Goal: Communication & Community: Answer question/provide support

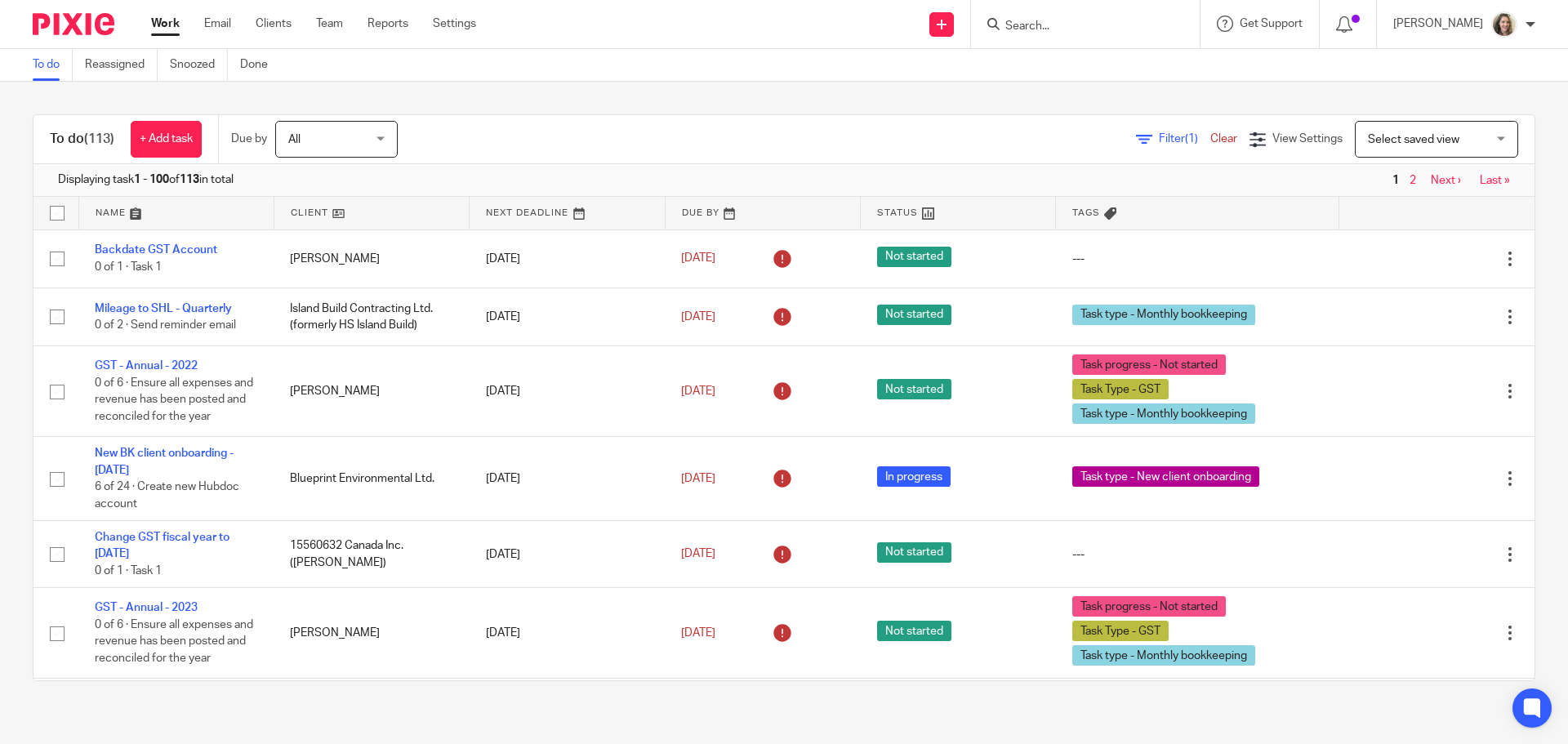
click at [1057, 22] on input "Search" at bounding box center [1077, 27] width 147 height 14
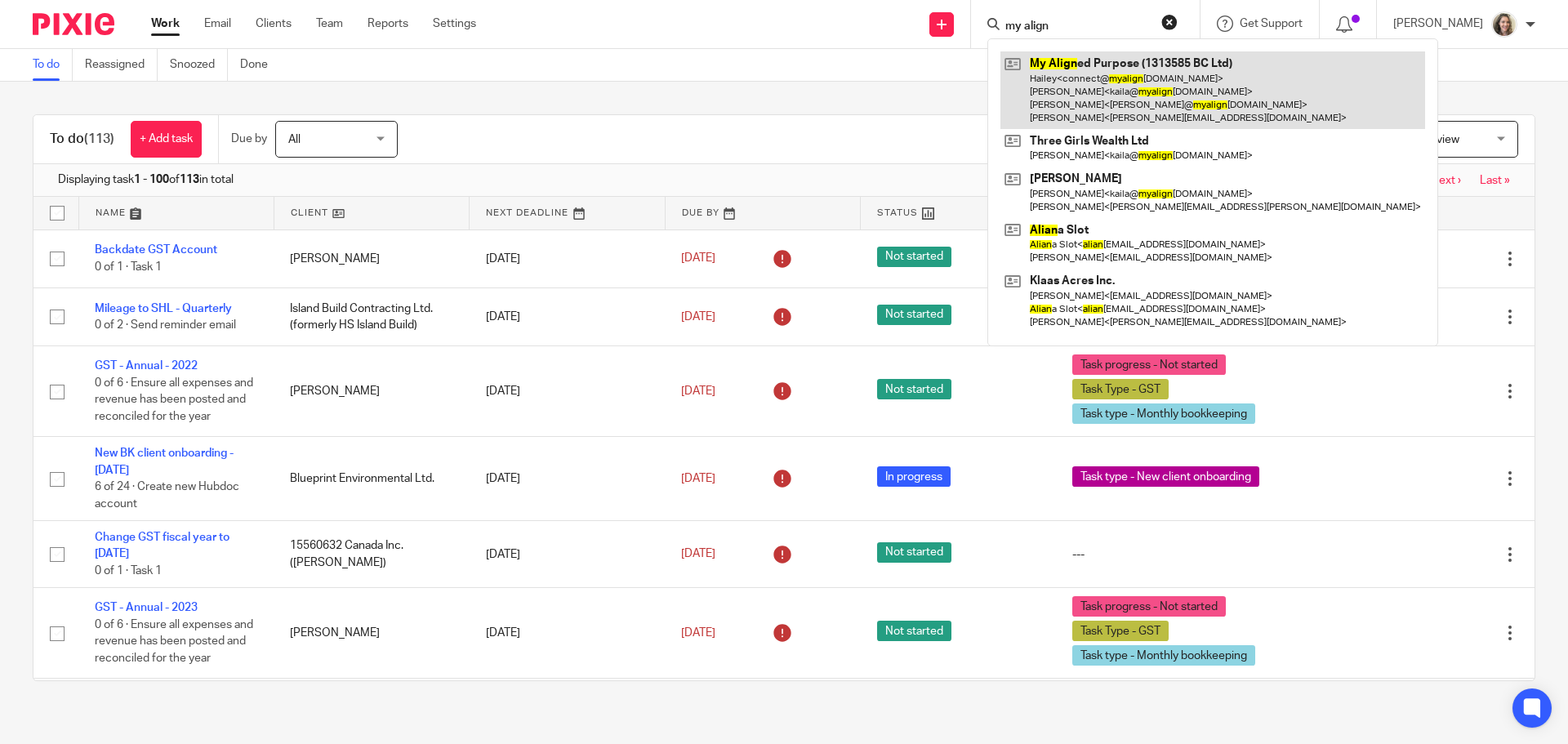
type input "my align"
click at [1150, 82] on link at bounding box center [1213, 90] width 425 height 78
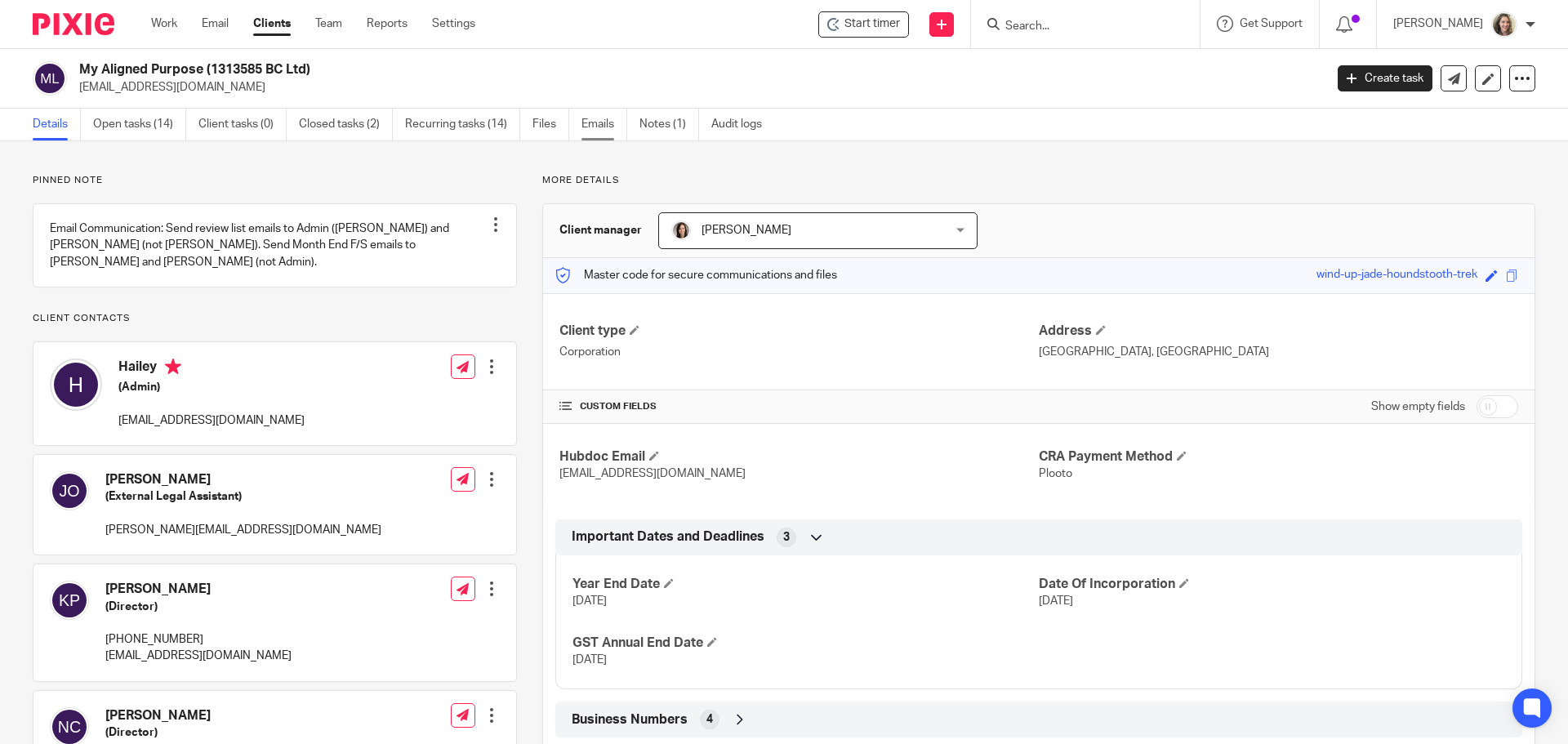
click at [607, 124] on link "Emails" at bounding box center [604, 124] width 46 height 32
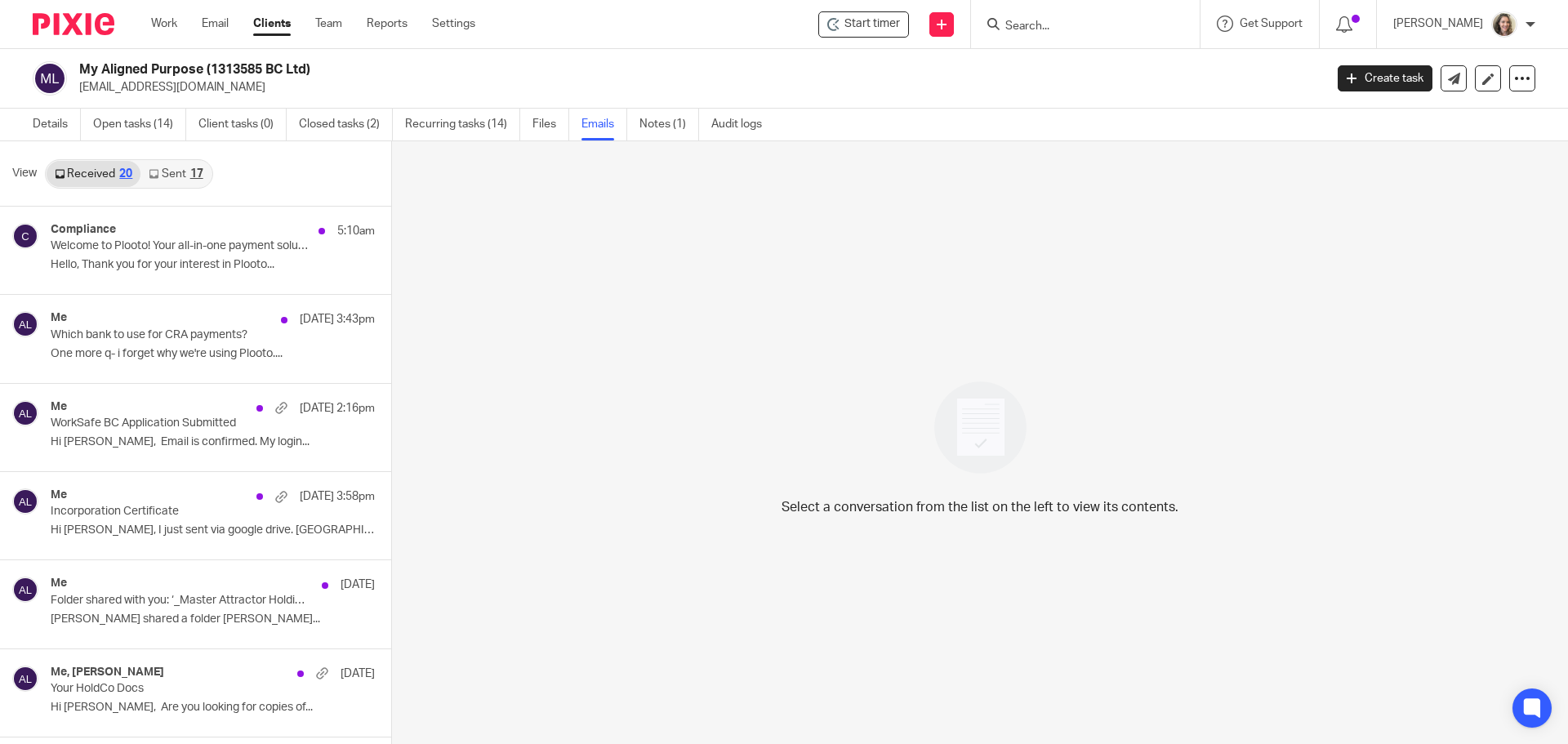
click at [175, 175] on link "Sent 17" at bounding box center [176, 173] width 70 height 26
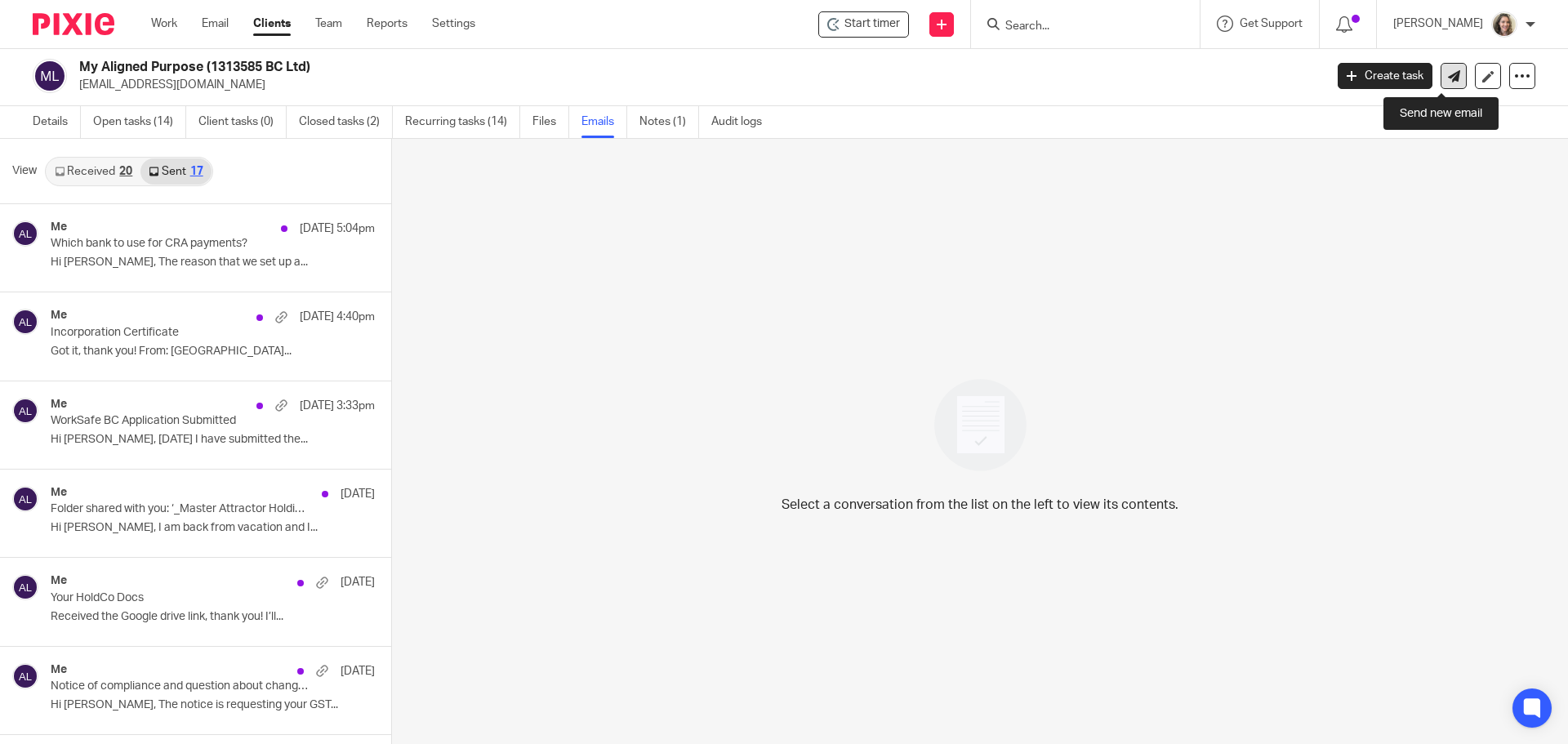
click at [1448, 80] on icon at bounding box center [1454, 77] width 13 height 13
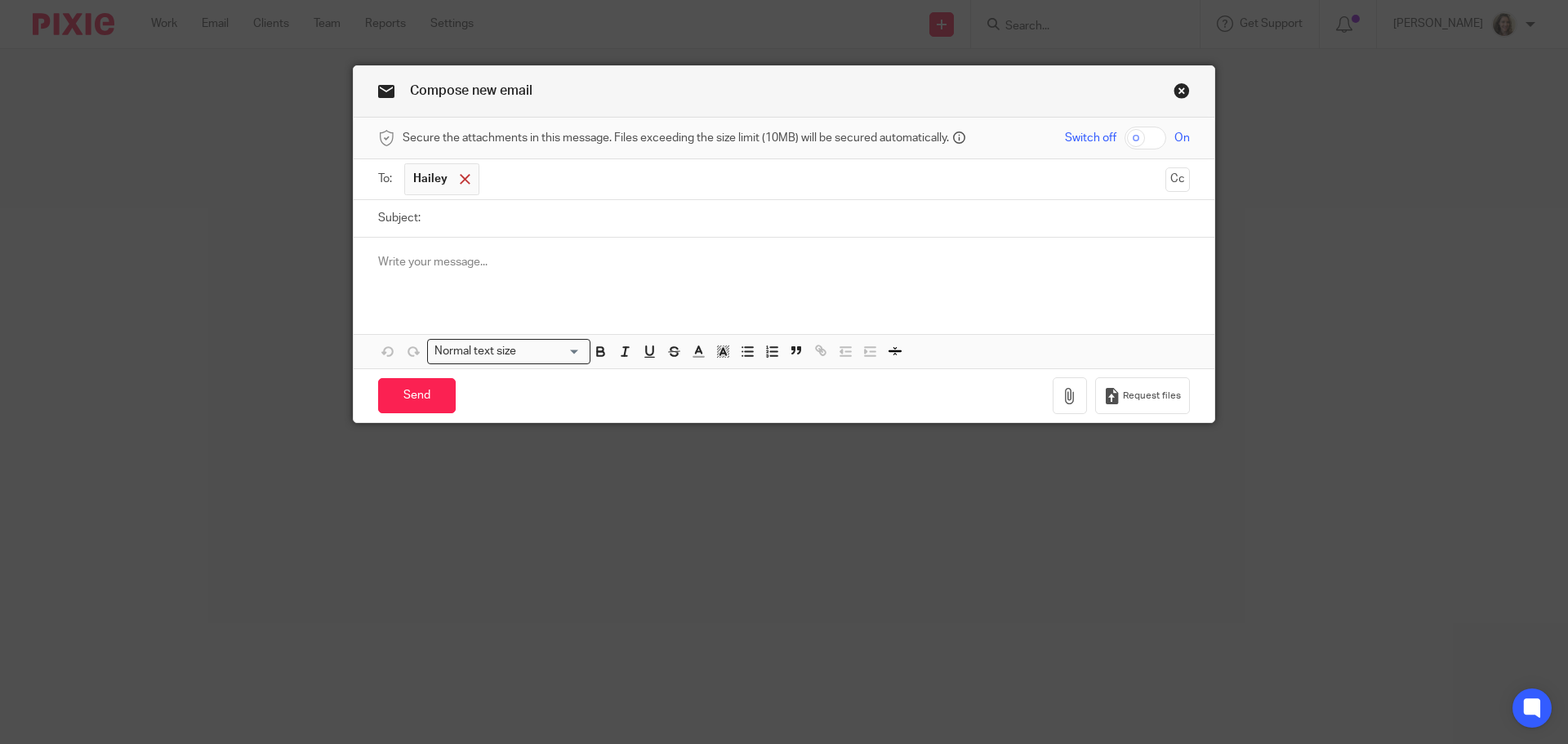
click at [456, 177] on div at bounding box center [465, 179] width 19 height 24
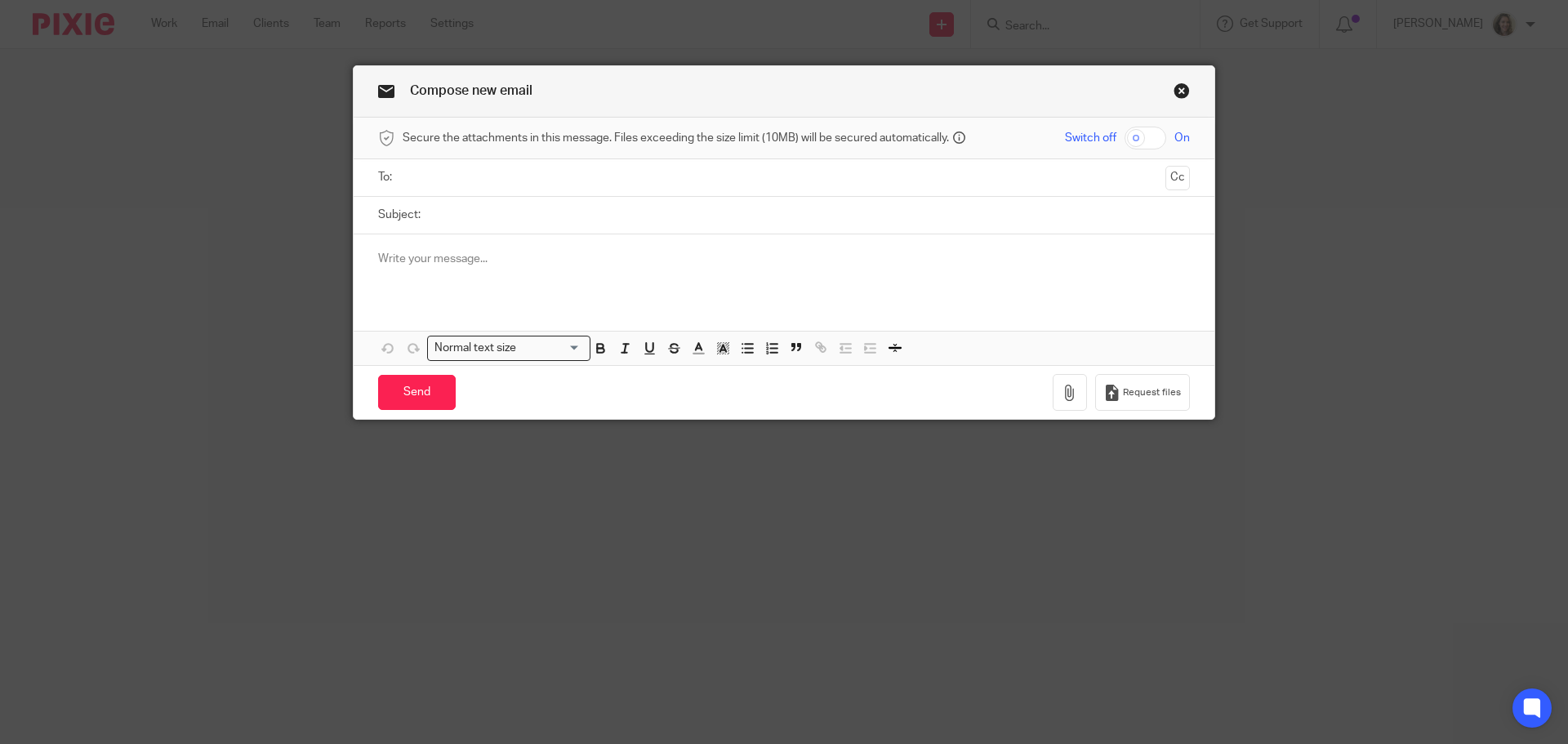
click at [486, 180] on input "text" at bounding box center [783, 177] width 751 height 19
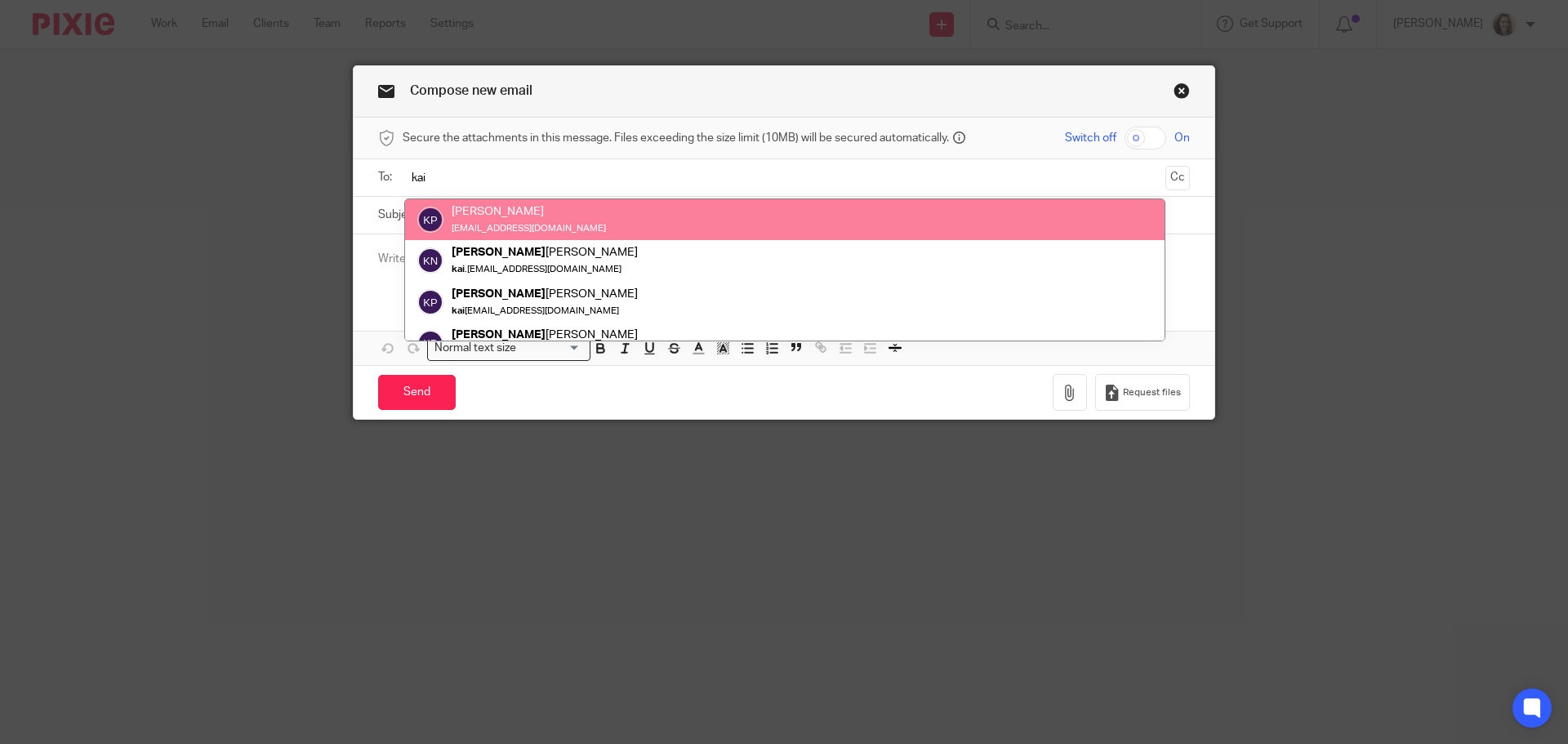
type input "kai"
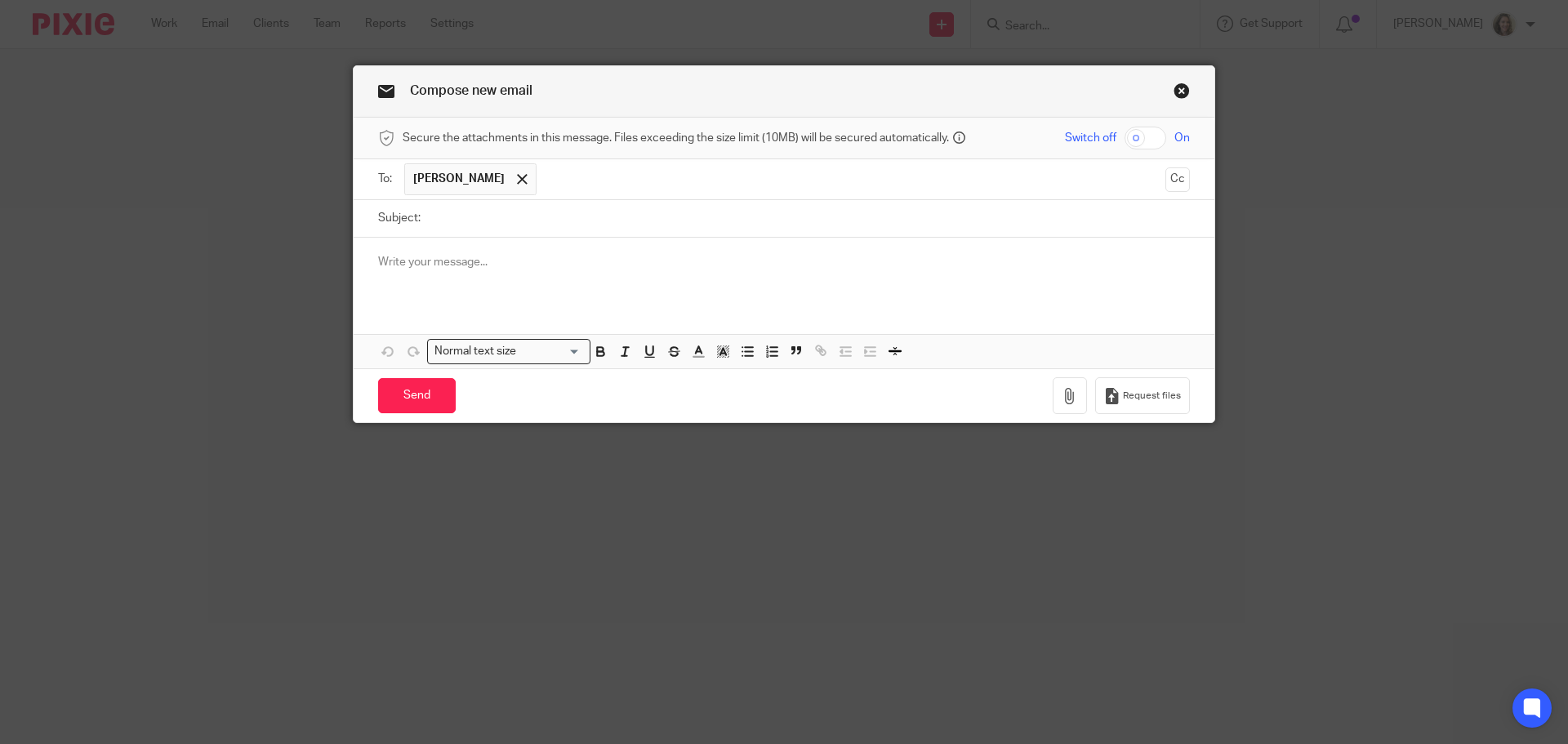
click at [551, 220] on input "Subject:" at bounding box center [809, 219] width 761 height 37
type input "N"
click at [493, 219] on input "Subject:" at bounding box center [809, 219] width 761 height 37
click at [519, 221] on input "Abundant" at bounding box center [809, 219] width 761 height 37
type input "Abundant USD bank"
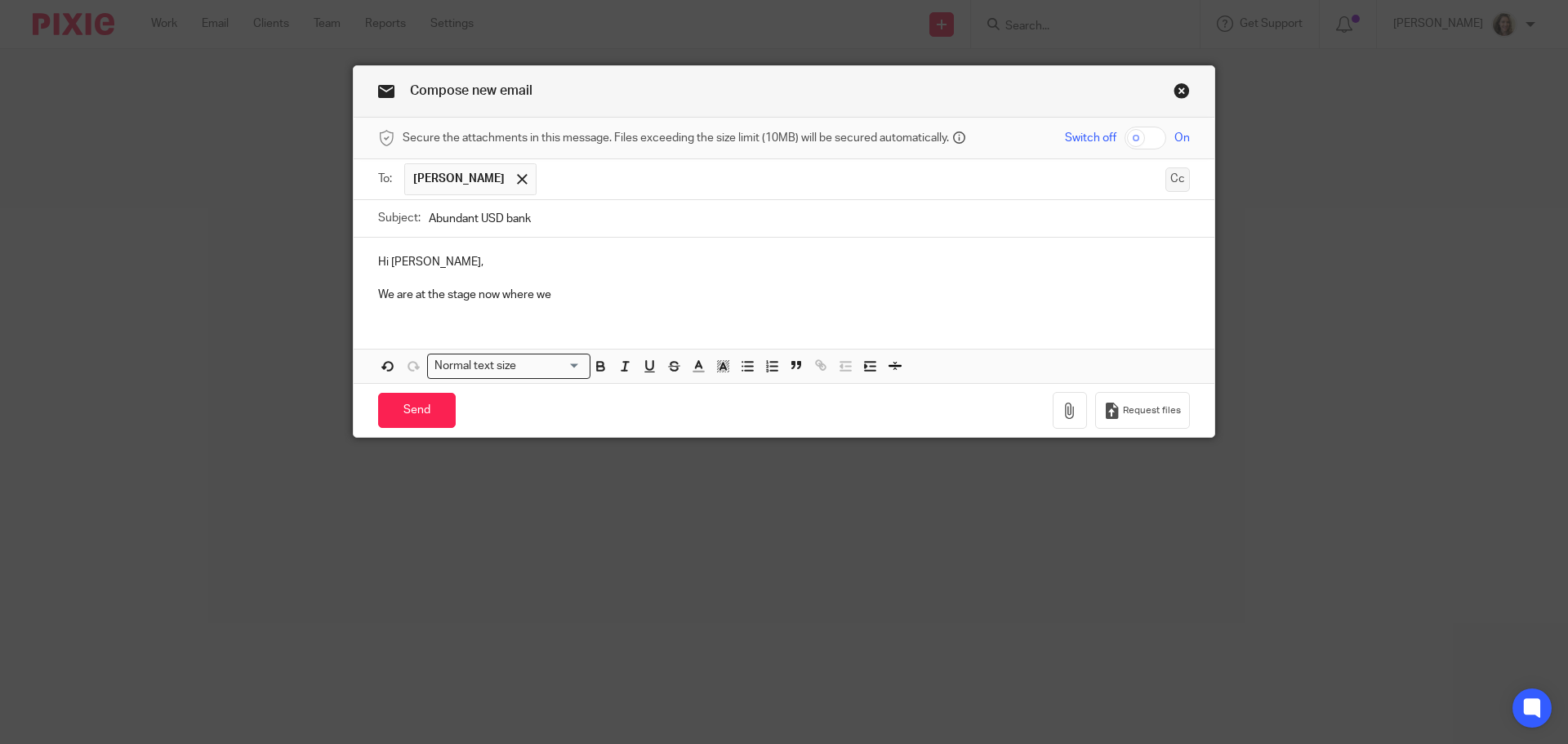
click at [1174, 178] on button "Cc" at bounding box center [1177, 179] width 24 height 24
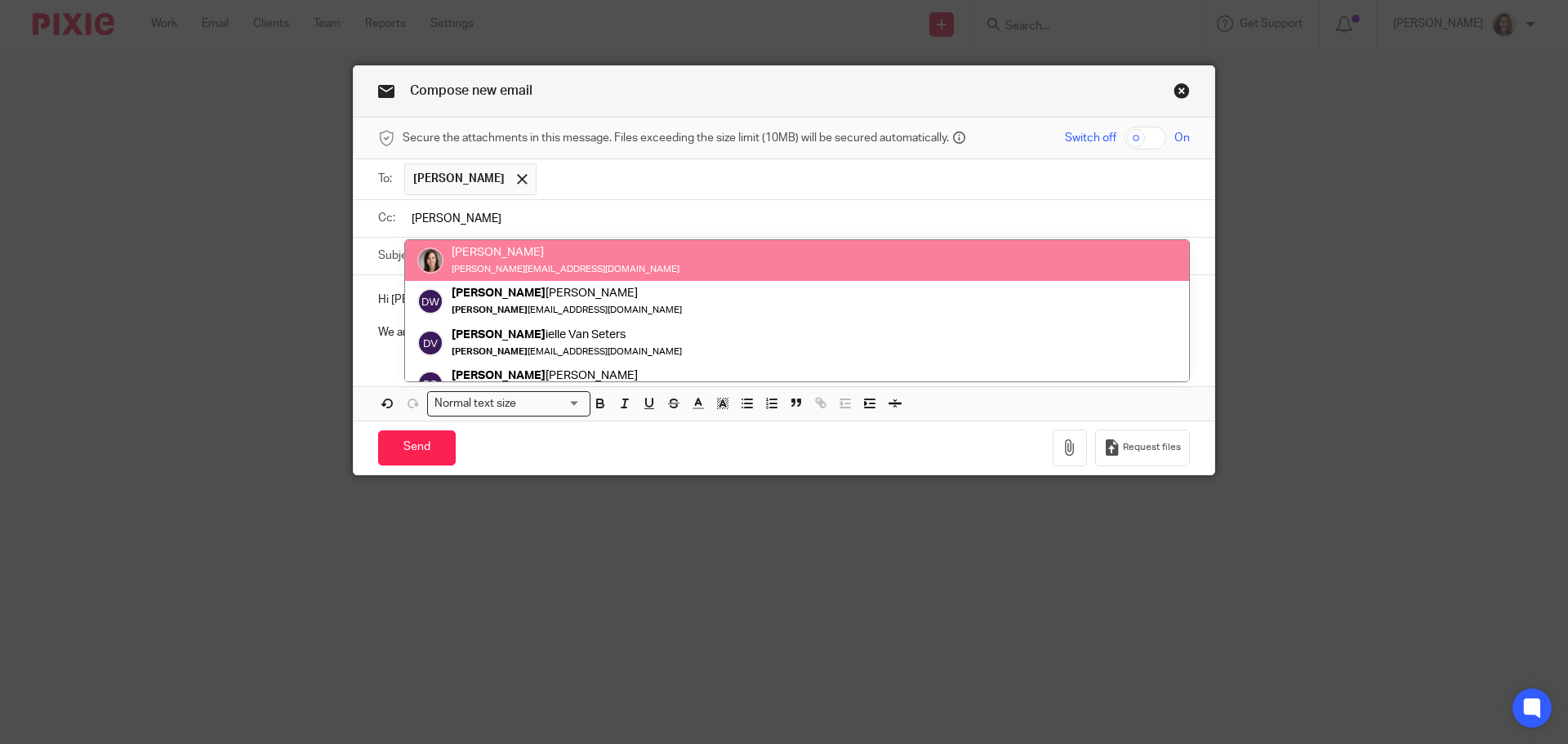
type input "[PERSON_NAME]"
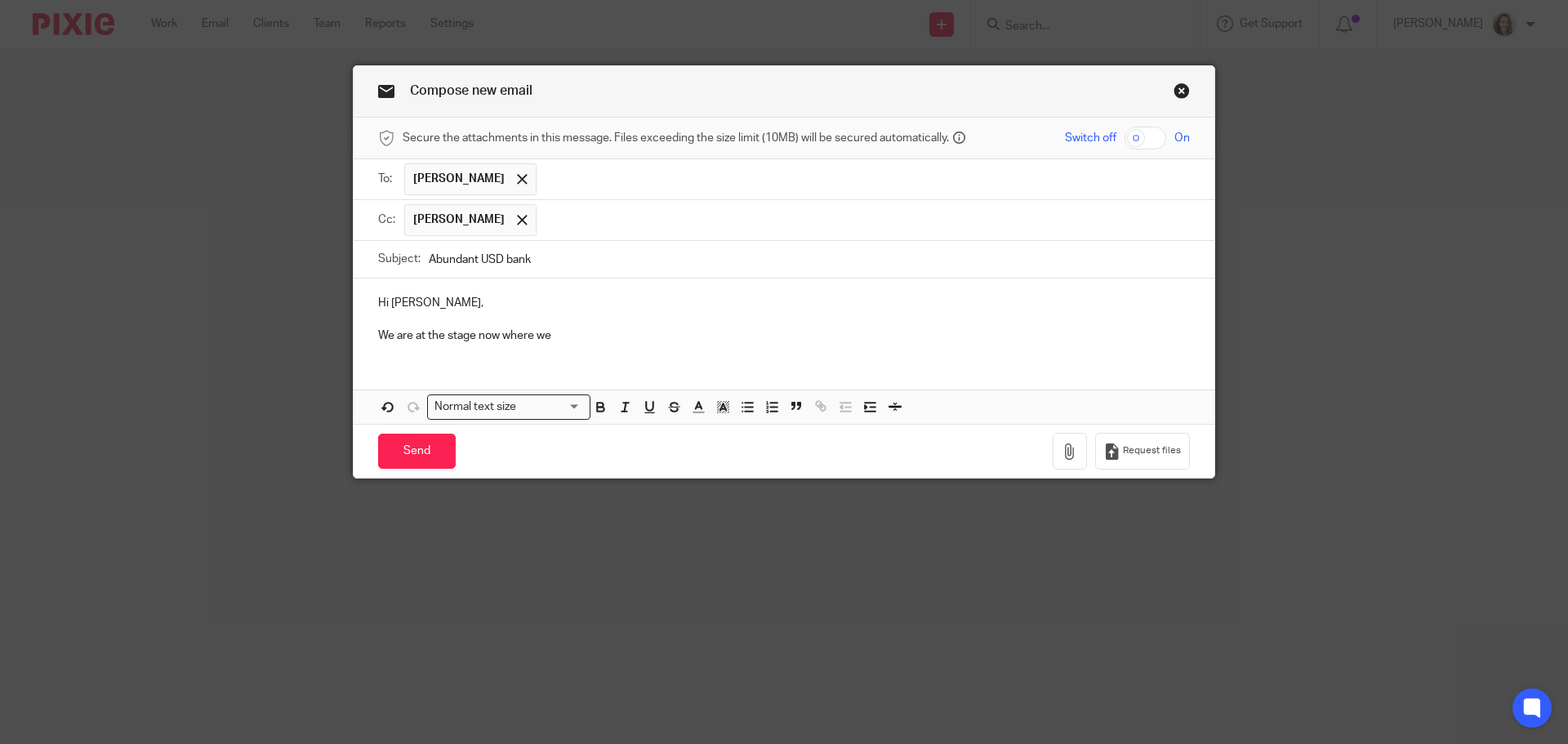
click at [611, 331] on p "We are at the stage now where we" at bounding box center [784, 336] width 812 height 16
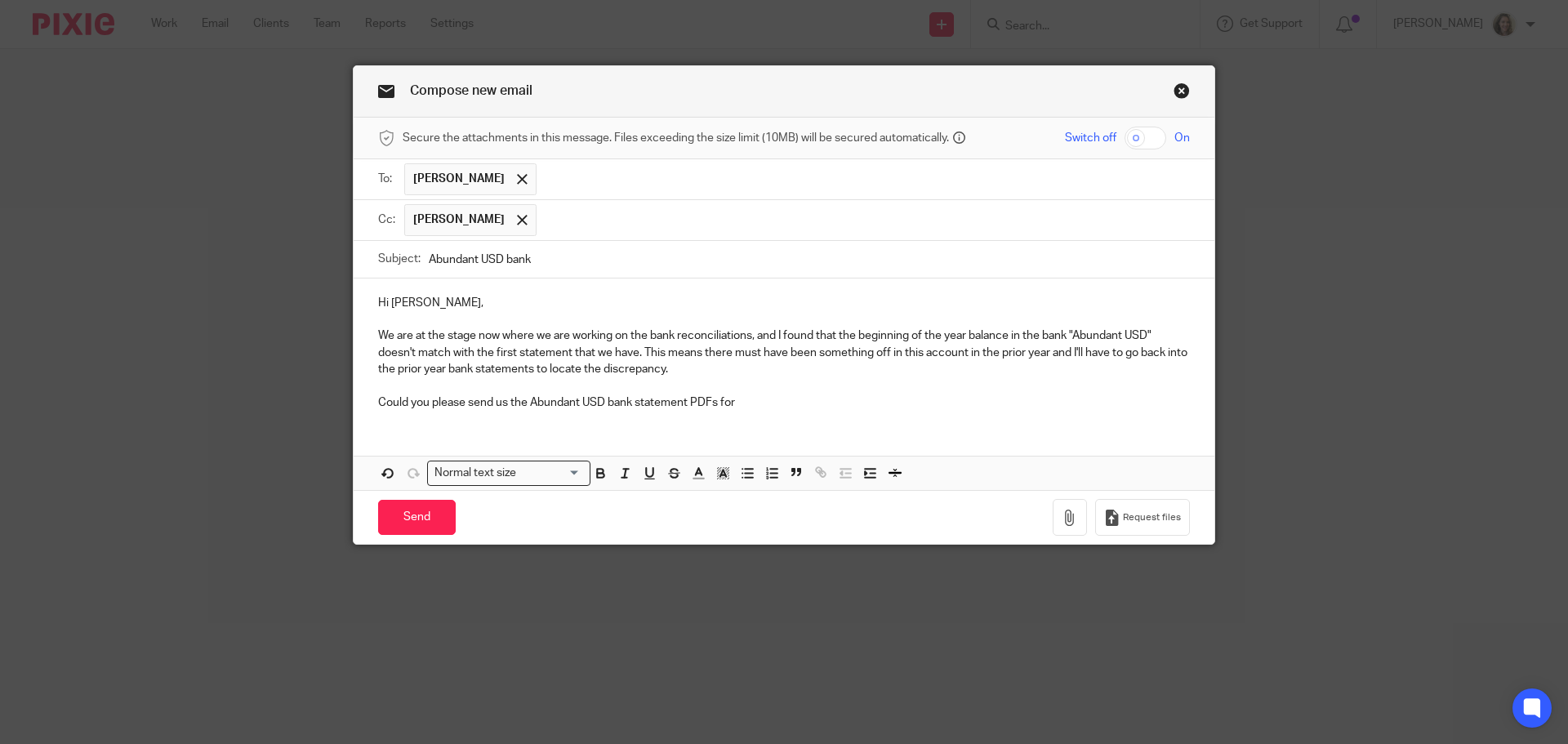
click at [792, 398] on p "Could you please send us the Abundant USD bank statement PDFs for" at bounding box center [784, 403] width 812 height 16
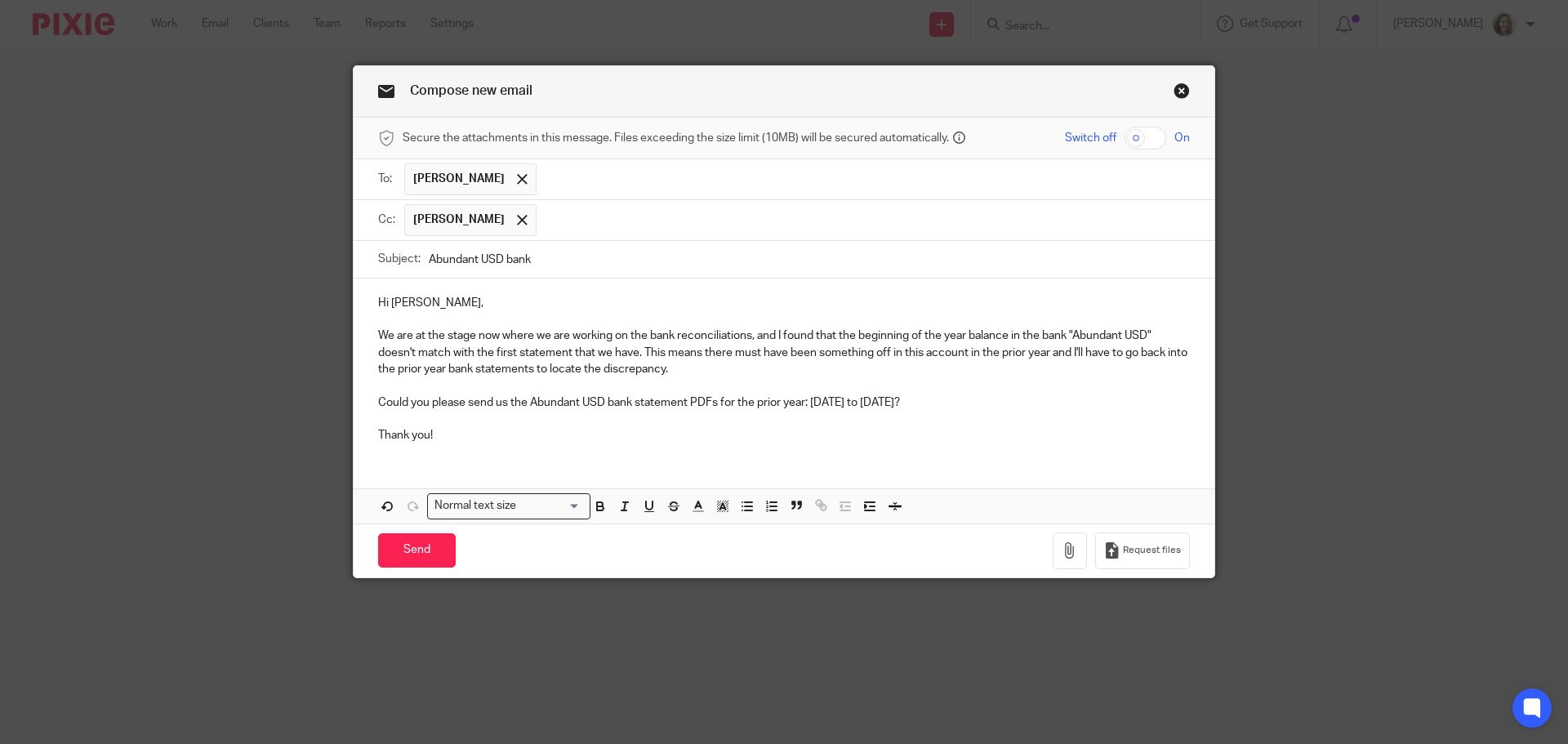
click at [680, 252] on input "Abundant USD bank" at bounding box center [809, 259] width 761 height 37
type input "Abundant USD bank stmts"
click at [448, 350] on p "We are at the stage now where we are working on the bank reconciliations, and I…" at bounding box center [784, 352] width 812 height 50
click at [714, 370] on p "We are at the stage now where we are working on the bank reconciliations, and I…" at bounding box center [784, 352] width 812 height 50
click at [418, 540] on input "Send" at bounding box center [417, 551] width 78 height 35
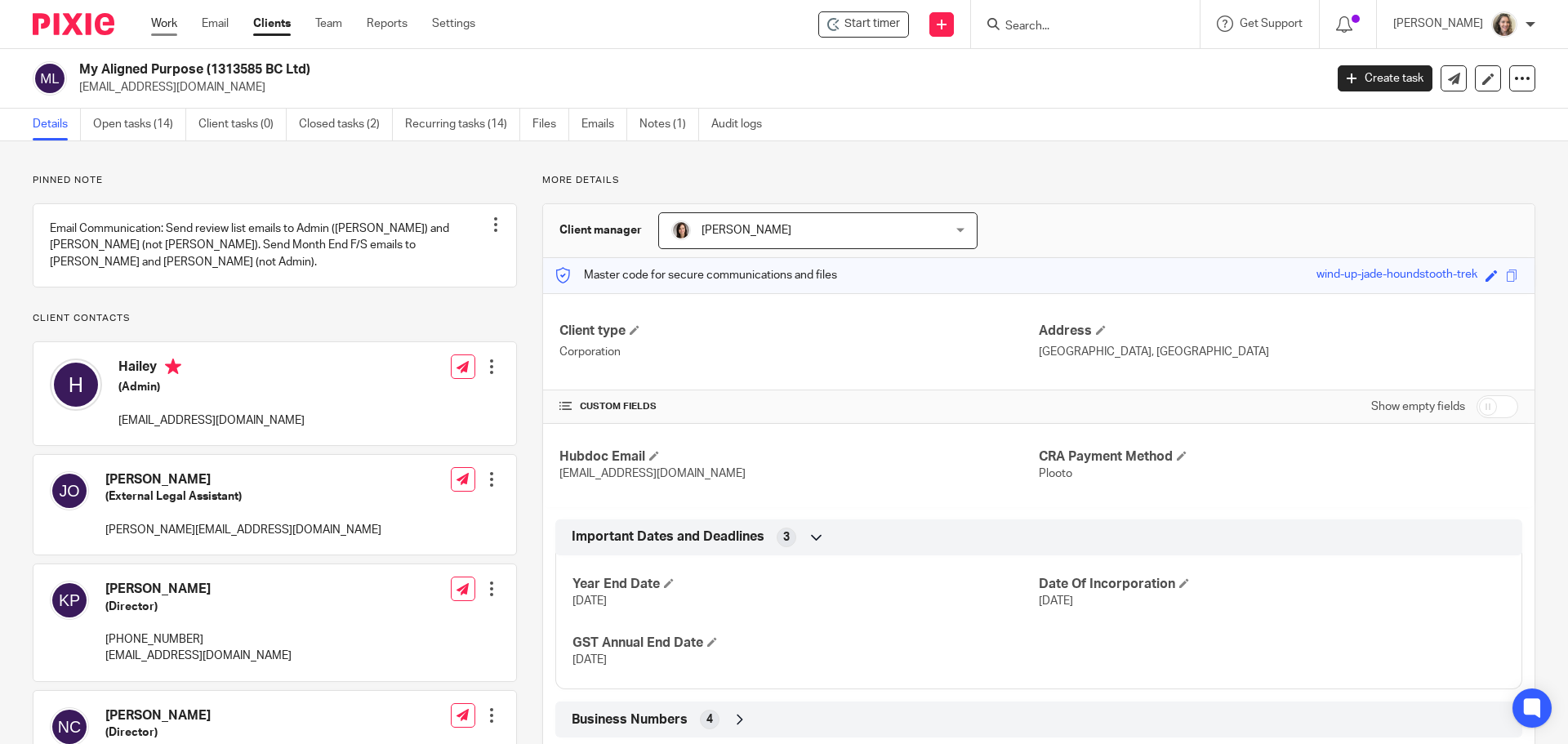
click at [162, 26] on link "Work" at bounding box center [163, 23] width 26 height 16
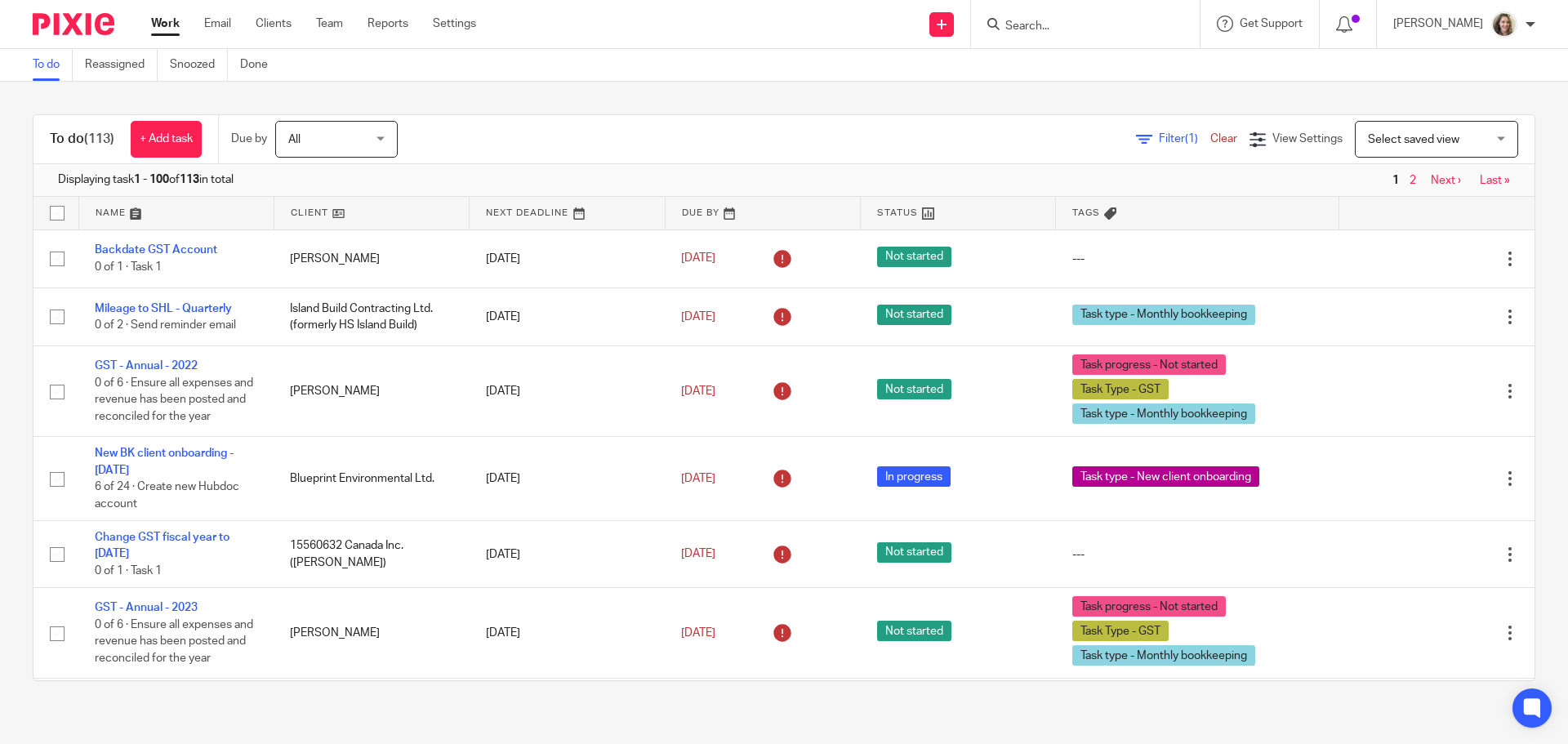
click at [1457, 149] on span "Select saved view" at bounding box center [1428, 139] width 119 height 34
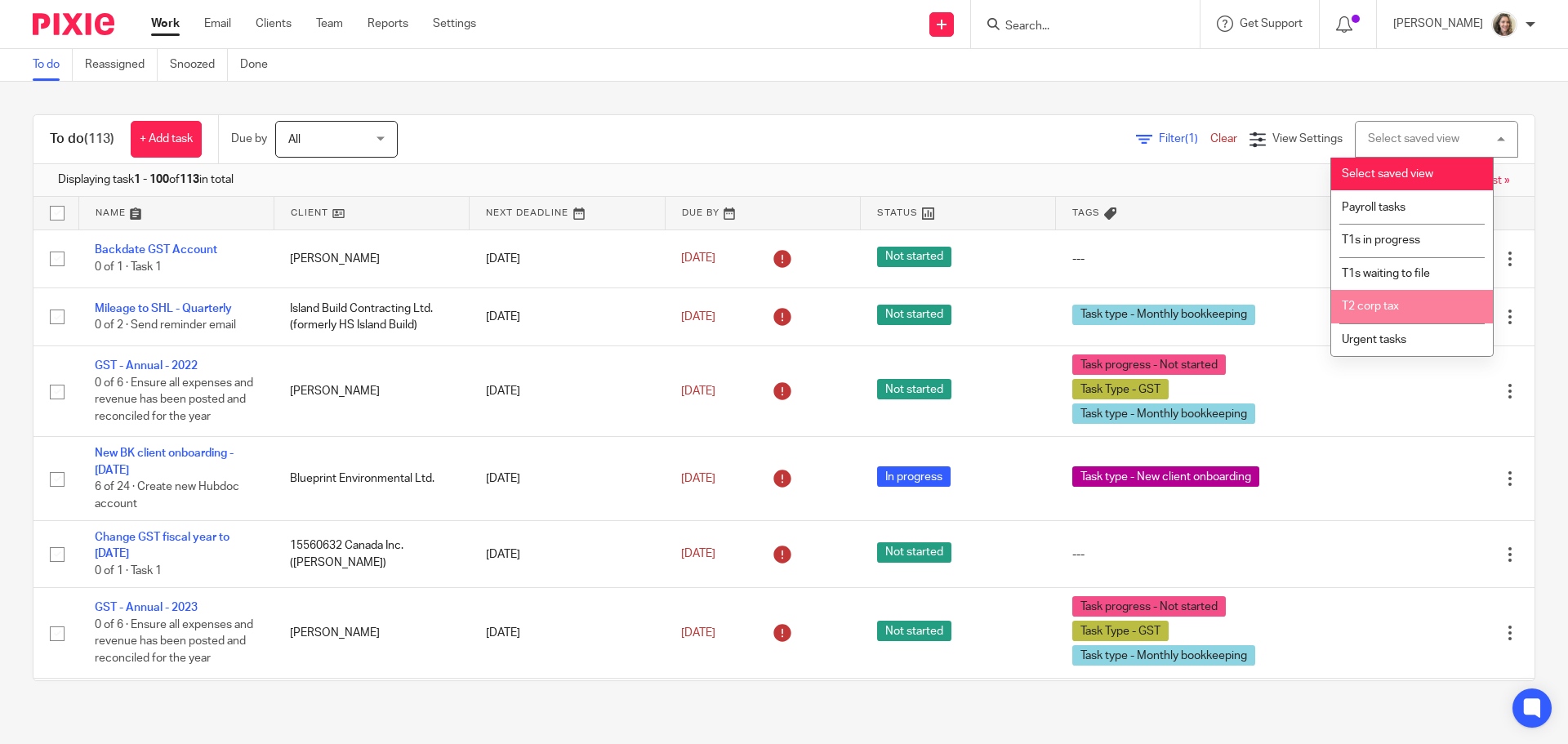
click at [1432, 302] on li "T2 corp tax" at bounding box center [1412, 306] width 162 height 33
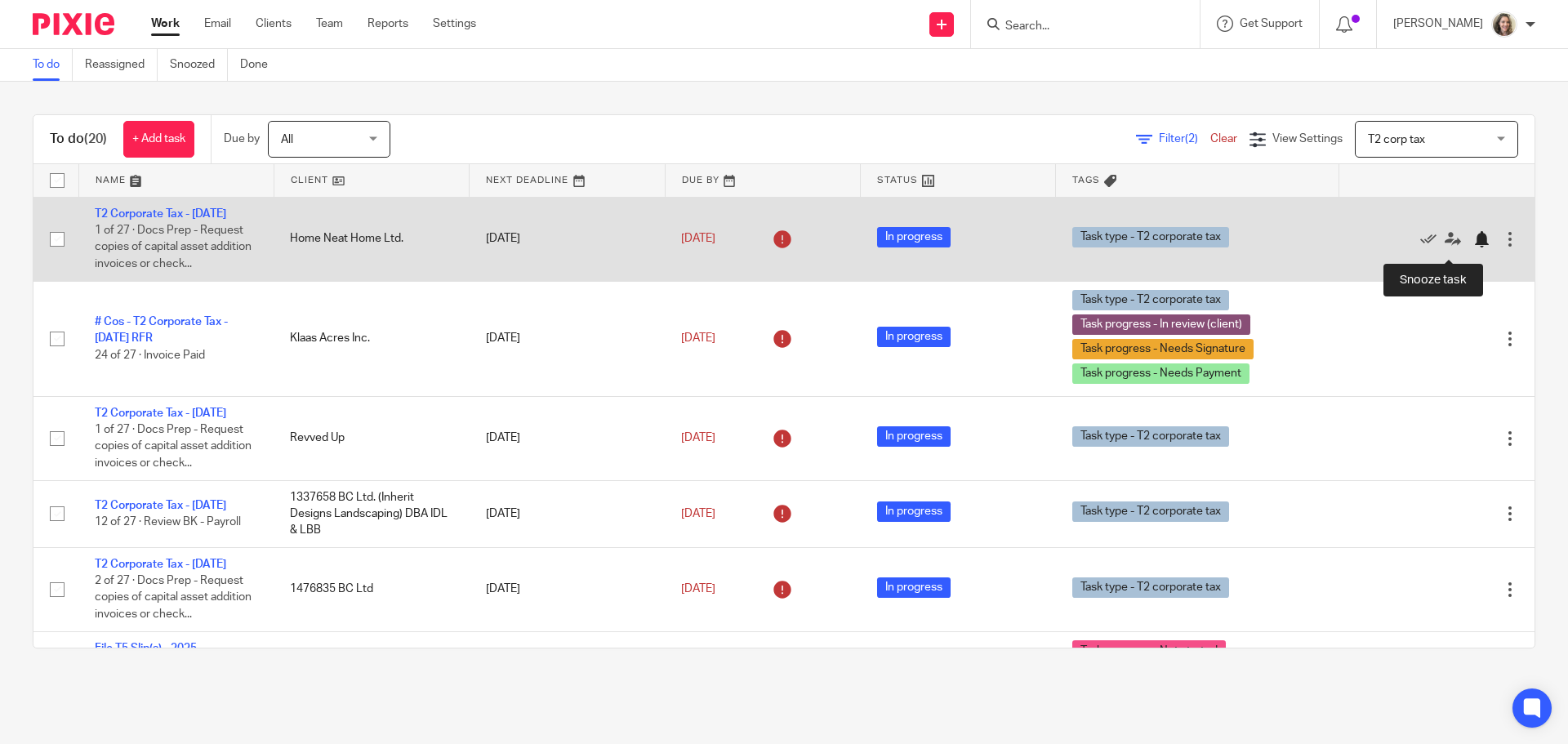
click at [1473, 247] on div at bounding box center [1481, 239] width 16 height 16
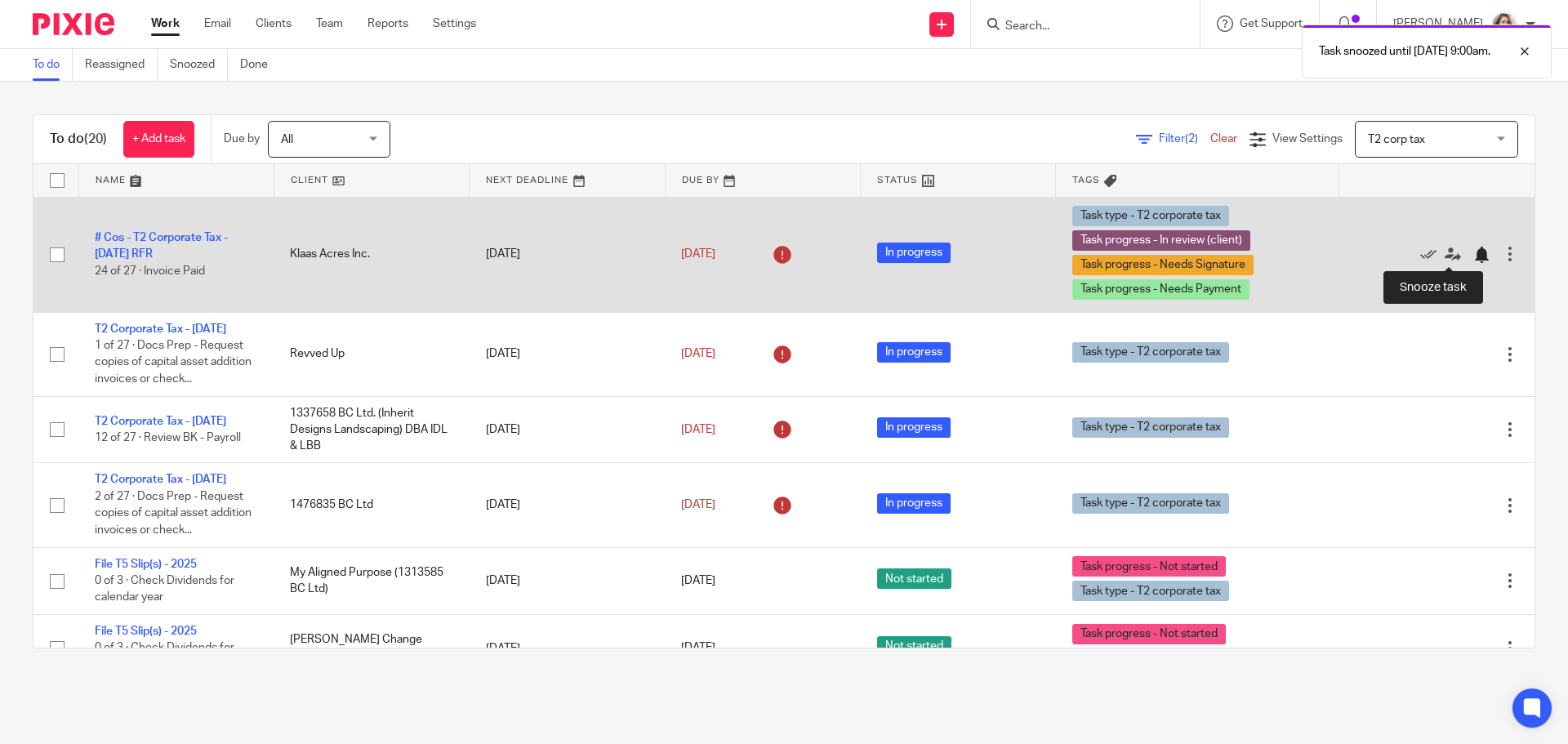
click at [1473, 258] on div at bounding box center [1481, 255] width 16 height 16
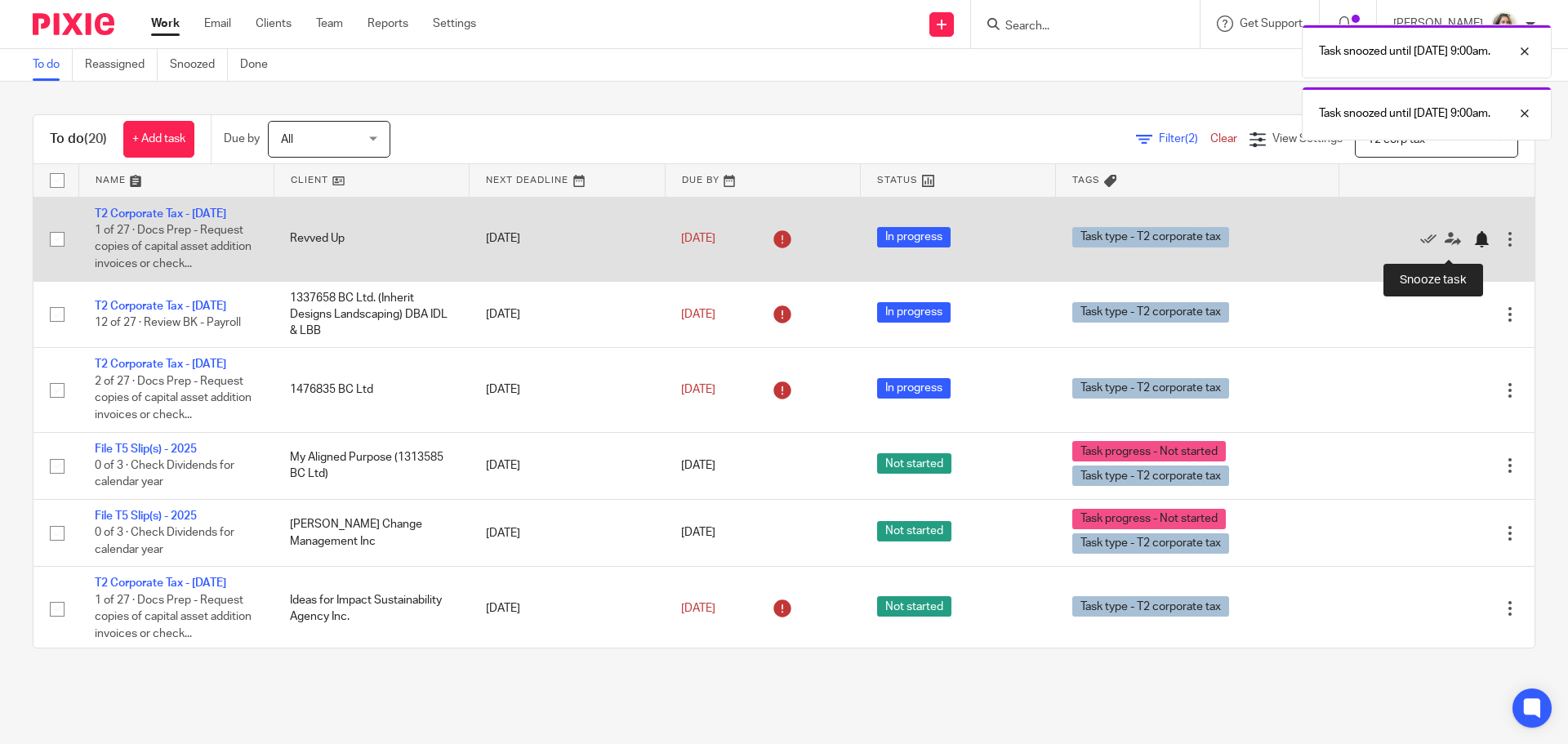
click at [1473, 246] on div at bounding box center [1481, 239] width 16 height 16
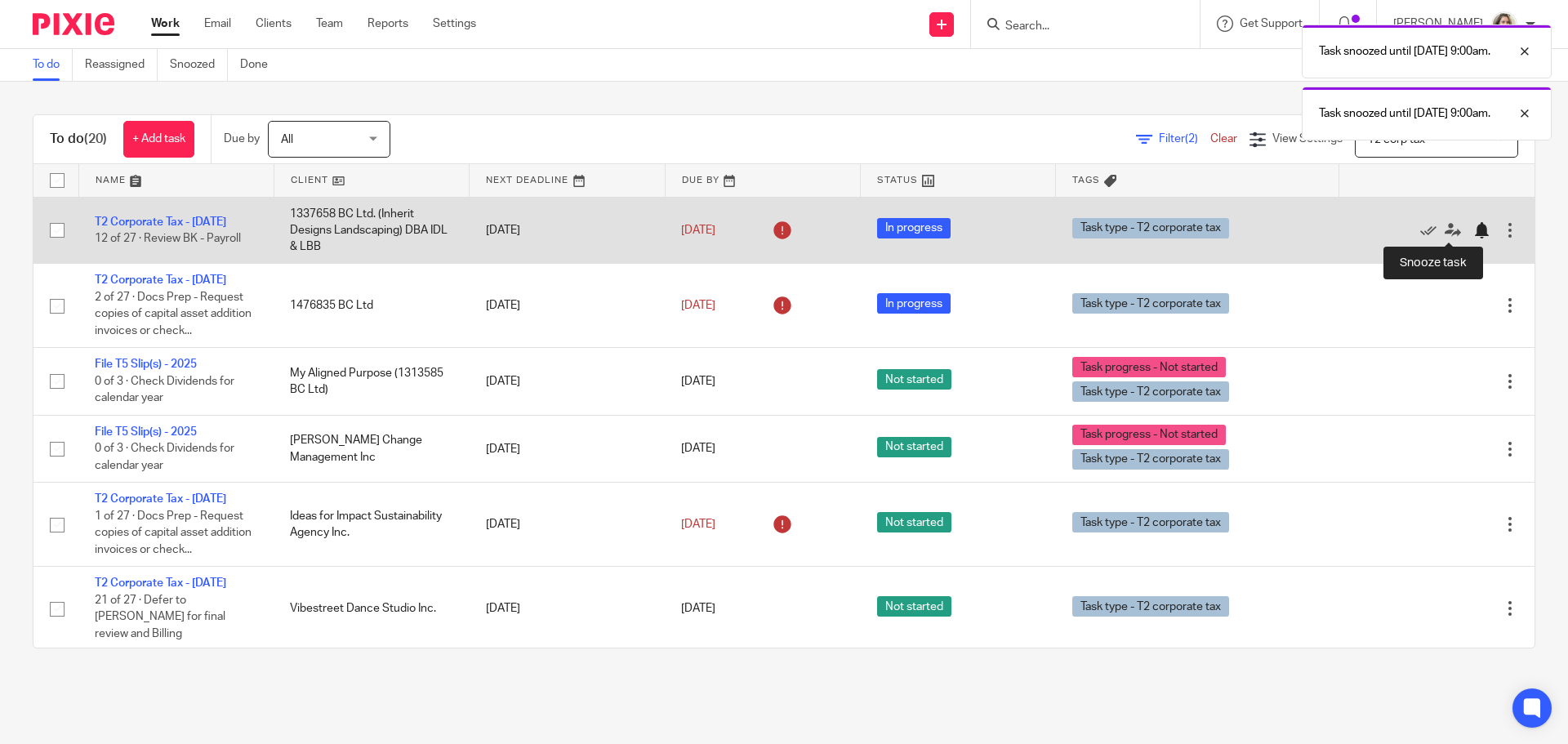
click at [1473, 235] on div at bounding box center [1481, 230] width 16 height 16
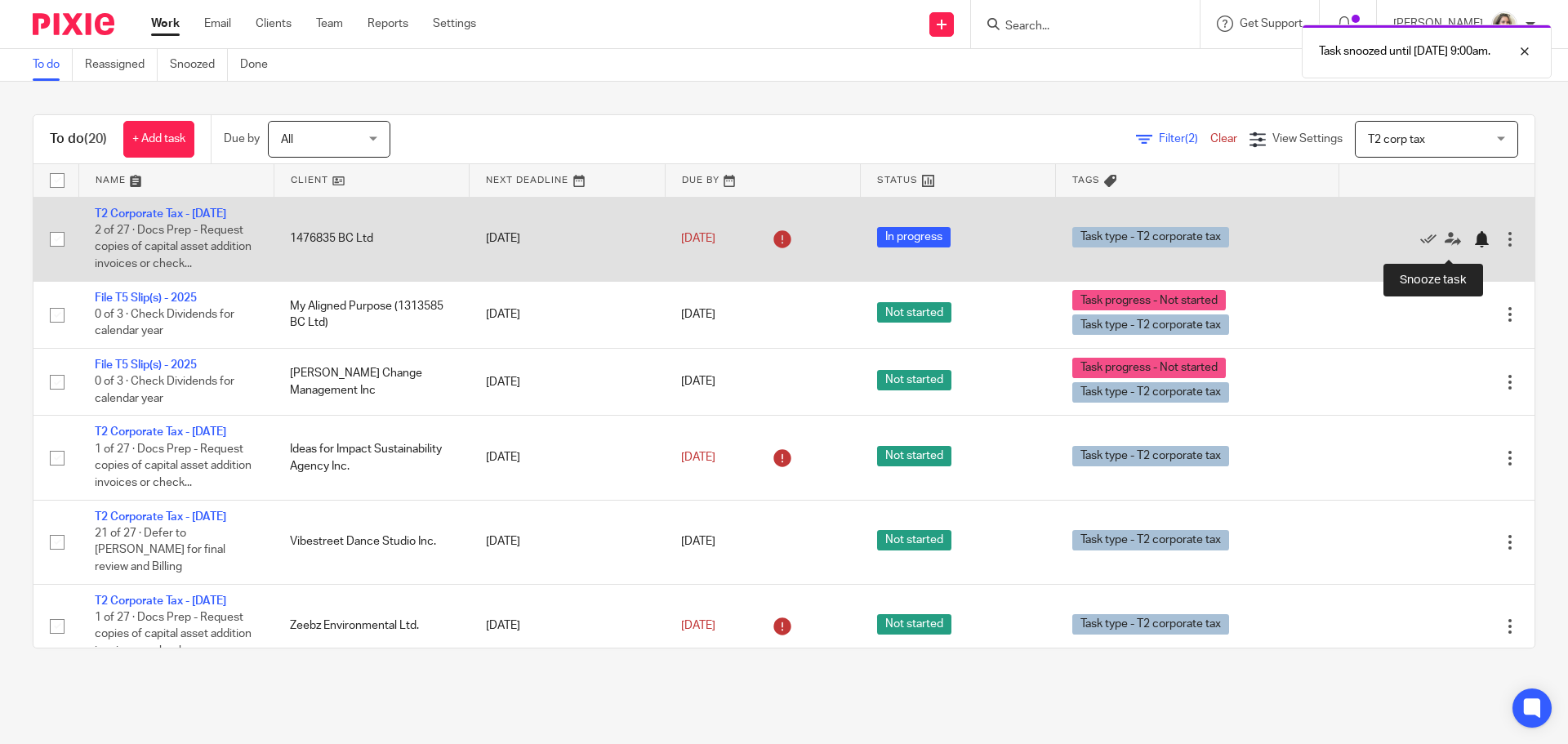
click at [1473, 247] on div at bounding box center [1481, 239] width 16 height 16
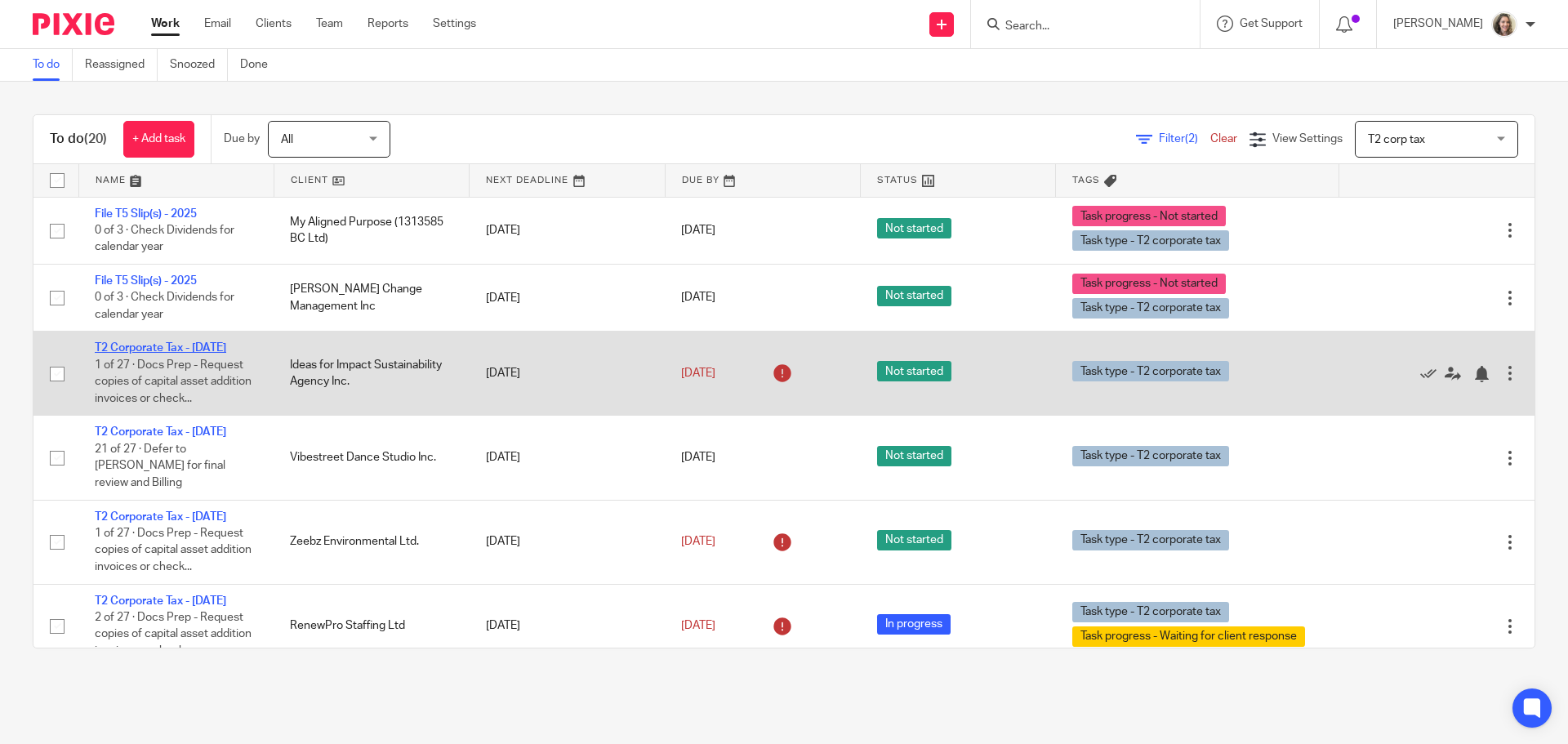
click at [169, 347] on link "T2 Corporate Tax - [DATE]" at bounding box center [161, 348] width 132 height 12
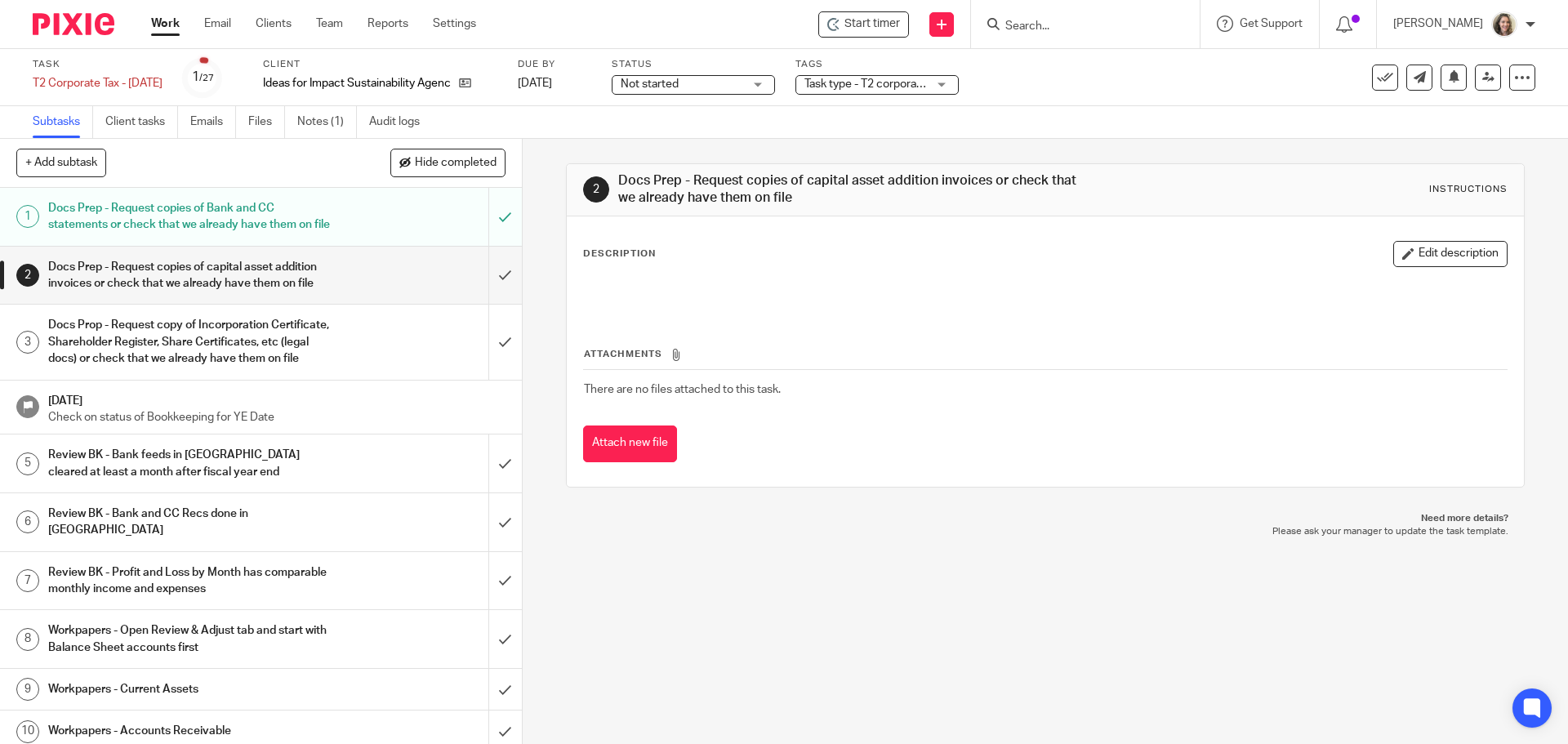
click at [743, 82] on span "Not started" at bounding box center [682, 84] width 123 height 17
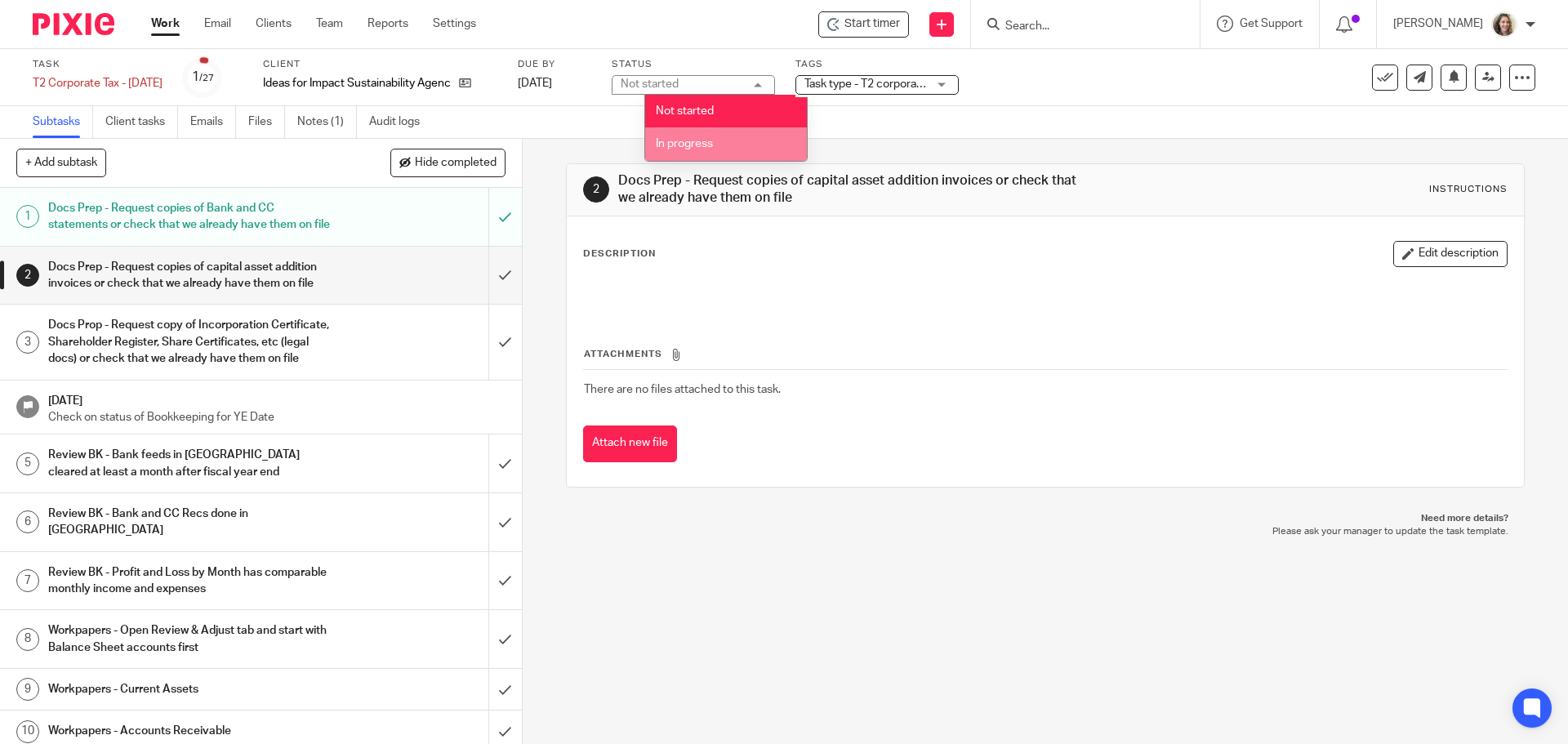
click at [750, 139] on li "In progress" at bounding box center [725, 144] width 162 height 33
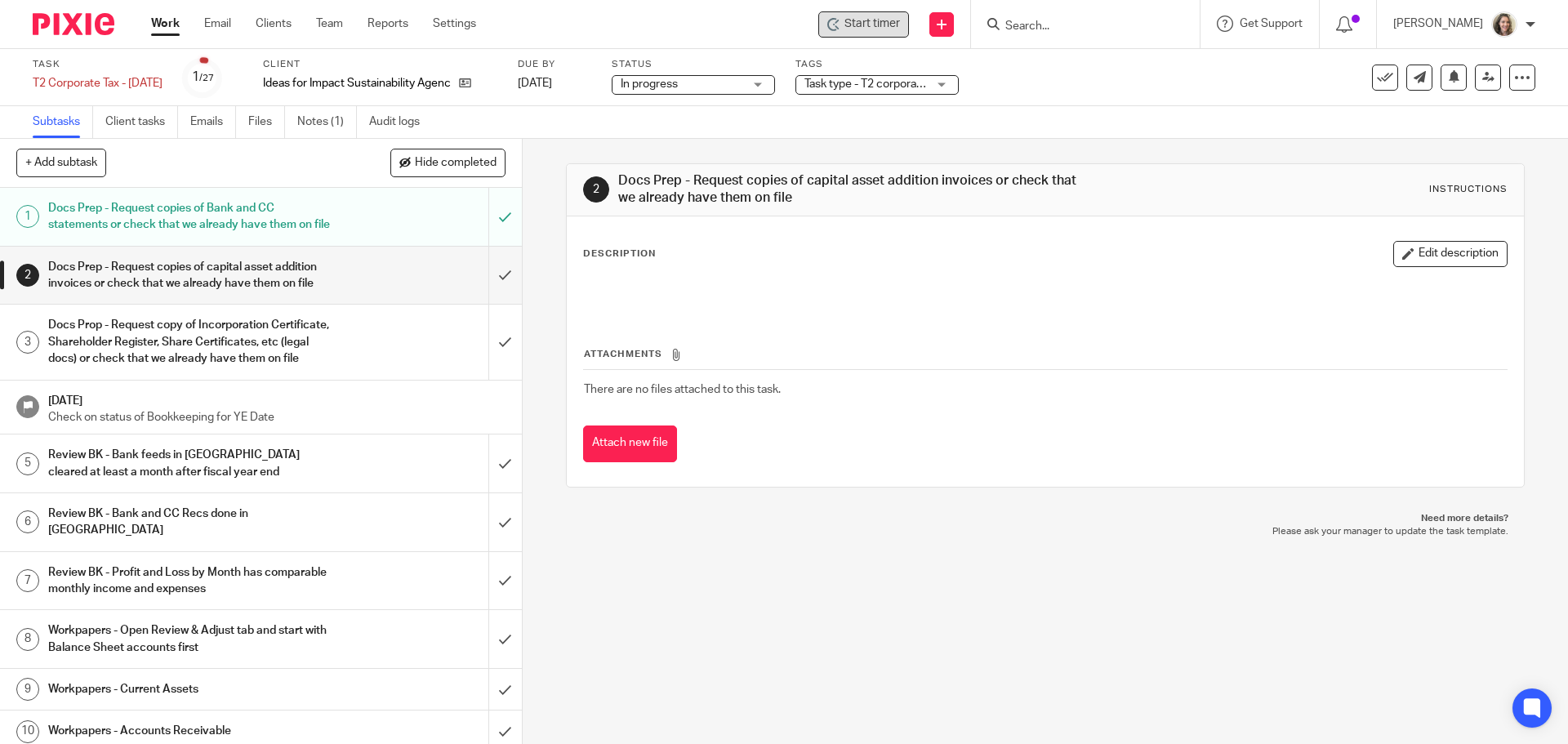
click at [901, 31] on span "Start timer" at bounding box center [872, 23] width 55 height 17
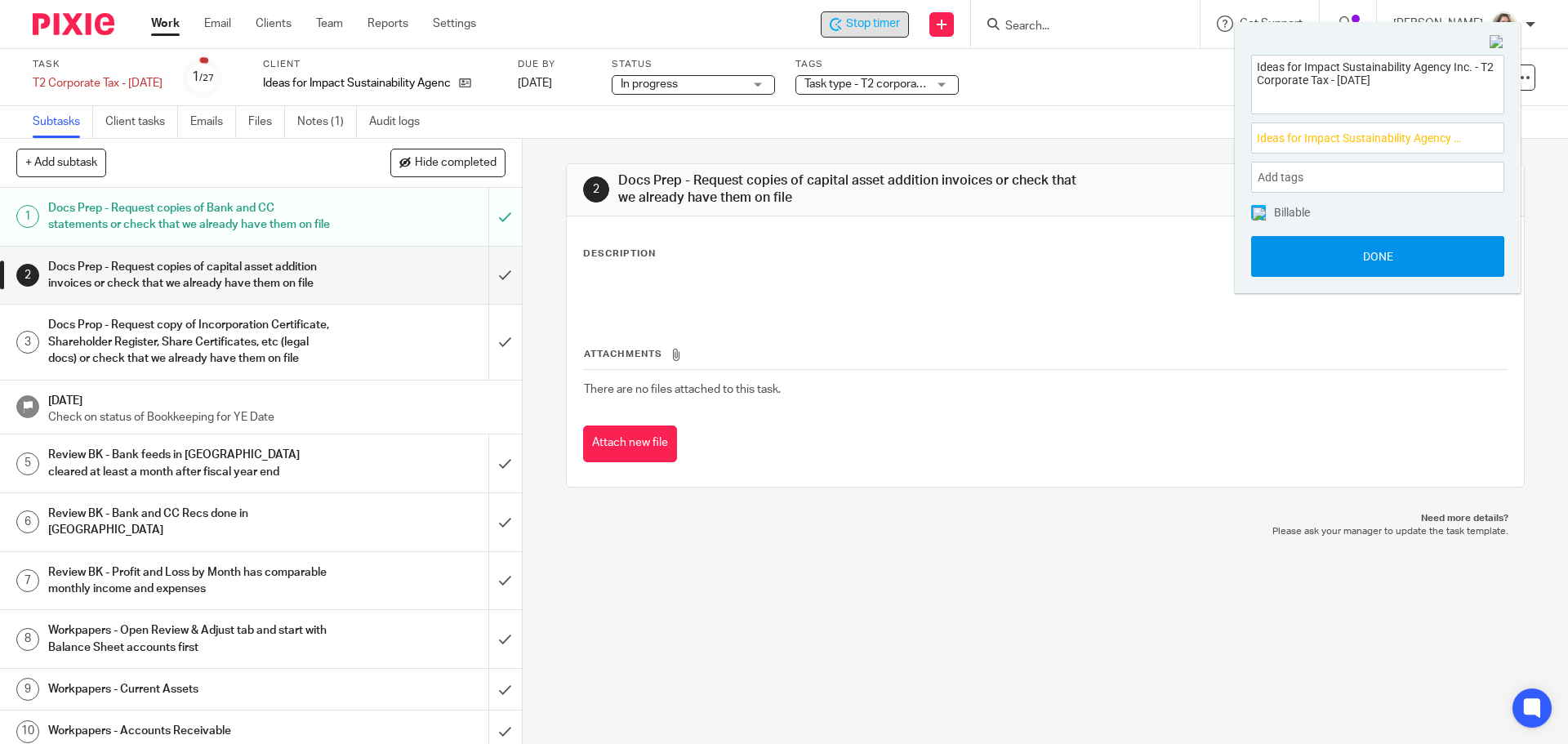
click at [1408, 265] on button "Done" at bounding box center [1377, 256] width 253 height 41
